Goal: Transaction & Acquisition: Subscribe to service/newsletter

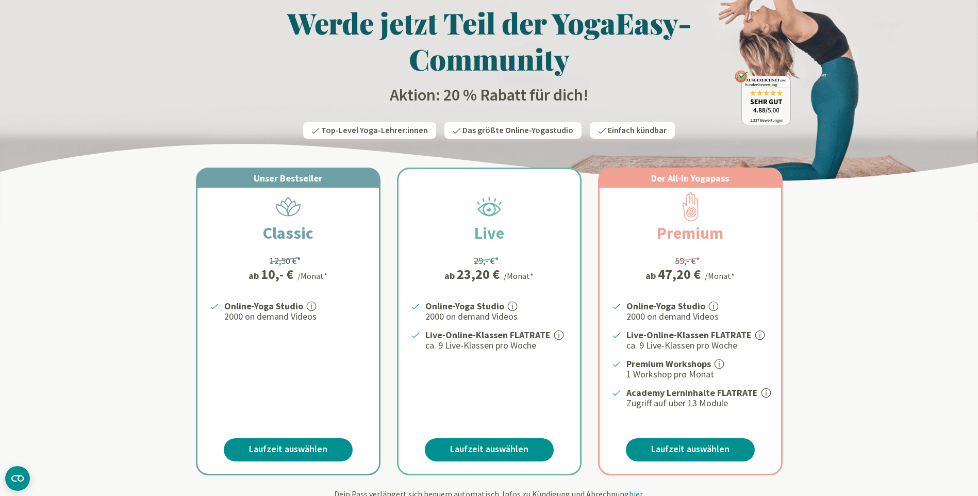
scroll to position [103, 0]
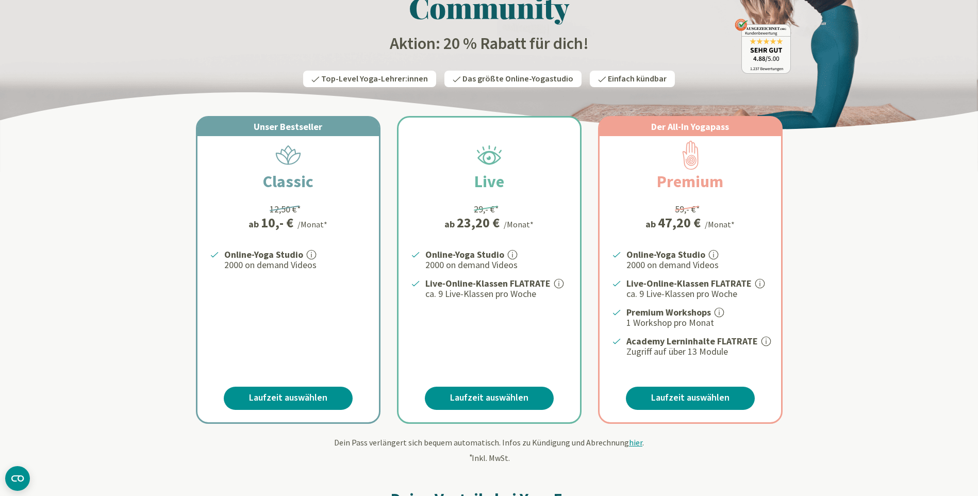
click at [497, 394] on link "Laufzeit auswählen" at bounding box center [489, 398] width 129 height 23
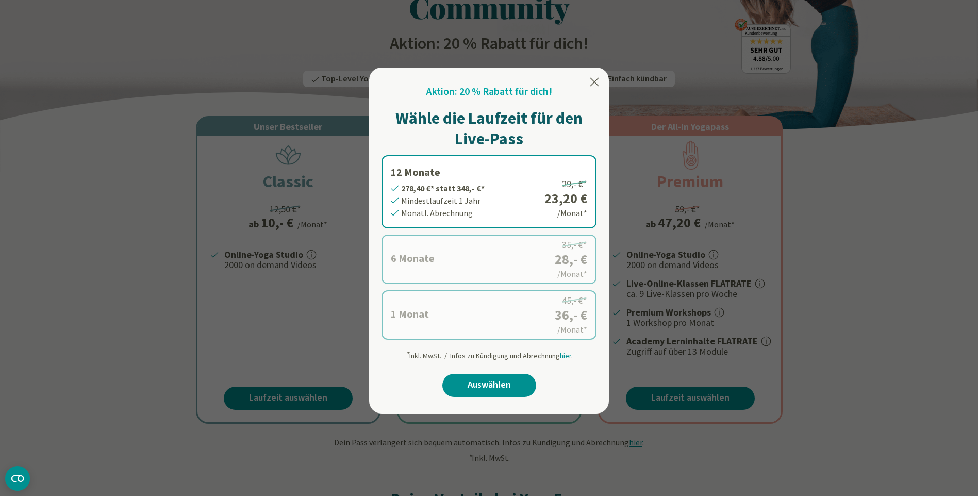
click at [481, 321] on label "1 Monat 36,- €* statt 45,- €* Mindestlaufzeit 1 Monat Monatl. Abrechnung 45,- €…" at bounding box center [489, 314] width 215 height 49
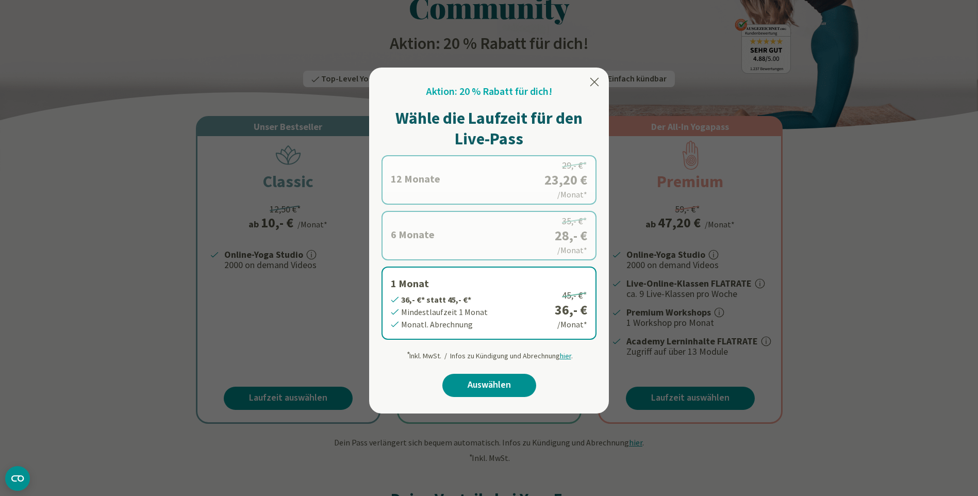
click at [524, 186] on label "12 Monate 278,40 €* statt 348,- €* Mindestlaufzeit 1 Jahr Monatl. Abrechnung 29…" at bounding box center [489, 179] width 215 height 49
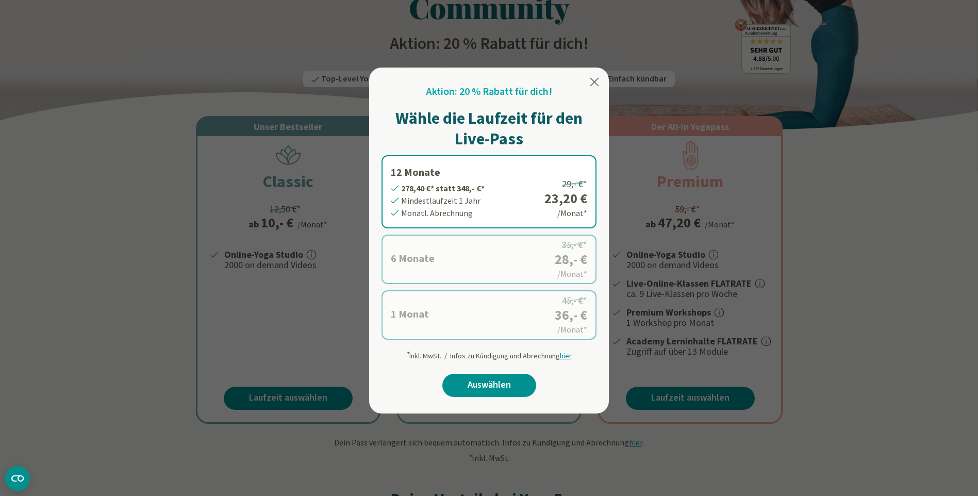
click at [513, 256] on label "6 Monate 168,- €* statt 210,- €* Mindestlaufzeit 6 Monate Monatl. Abrechnung 35…" at bounding box center [489, 259] width 215 height 49
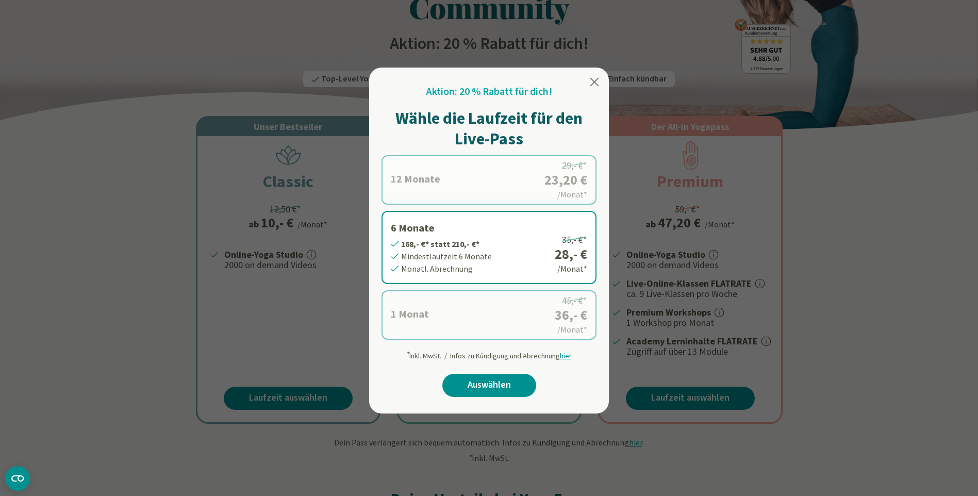
click at [498, 308] on label "1 Monat 36,- €* statt 45,- €* Mindestlaufzeit 1 Monat Monatl. Abrechnung 45,- €…" at bounding box center [489, 314] width 215 height 49
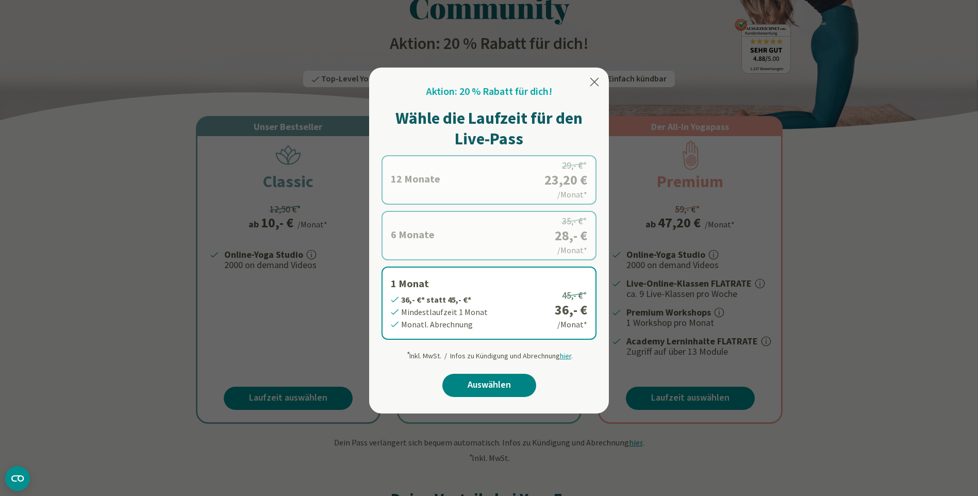
click at [484, 385] on link "Auswählen" at bounding box center [489, 385] width 94 height 23
